Goal: Transaction & Acquisition: Purchase product/service

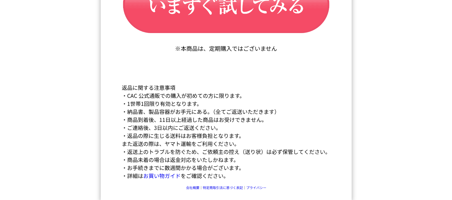
scroll to position [11427, 0]
click at [167, 176] on img at bounding box center [226, 200] width 251 height 65
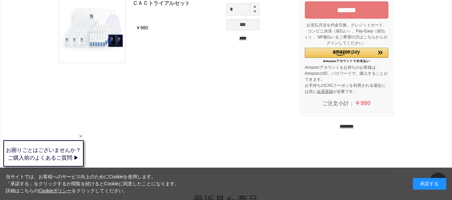
scroll to position [52, 0]
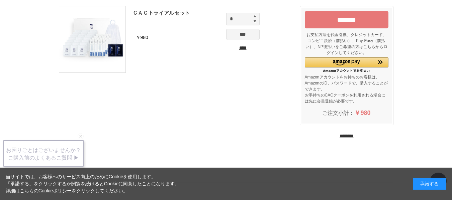
drag, startPoint x: 349, startPoint y: 137, endPoint x: 404, endPoint y: 151, distance: 56.1
click at [357, 171] on body "お買い物かご ご注文方法の指定 ご注文の確認 ご注文完了 通信に時間がかかっています。しばらく経ってもAmazonに移動しない場合は、申し訳ございませんが他の…" at bounding box center [226, 141] width 452 height 386
drag, startPoint x: 420, startPoint y: 115, endPoint x: 419, endPoint y: 111, distance: 4.1
click at [420, 114] on div "お買い物かご ご注文方法の指定 ご注文の確認 ご注文完了 通信に時間がかかっています。しばらく経ってもAmazonに移動しない場合は、申し訳ございませんが他の…" at bounding box center [226, 108] width 452 height 321
